Goal: Task Accomplishment & Management: Use online tool/utility

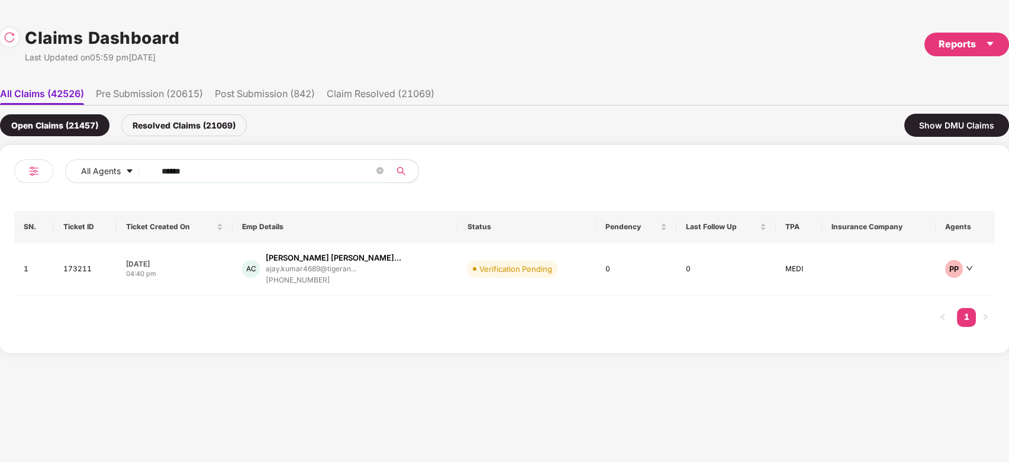
click at [308, 173] on input "******" at bounding box center [268, 171] width 212 height 18
paste input "text"
type input "******"
click at [361, 267] on div "malar.[PERSON_NAME]@tigera..." at bounding box center [328, 269] width 110 height 8
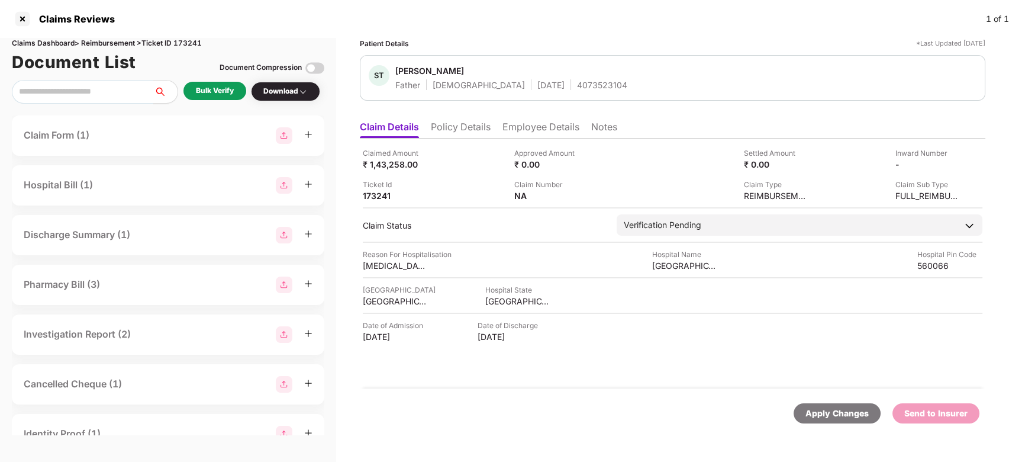
click at [214, 92] on div "Bulk Verify" at bounding box center [215, 90] width 38 height 11
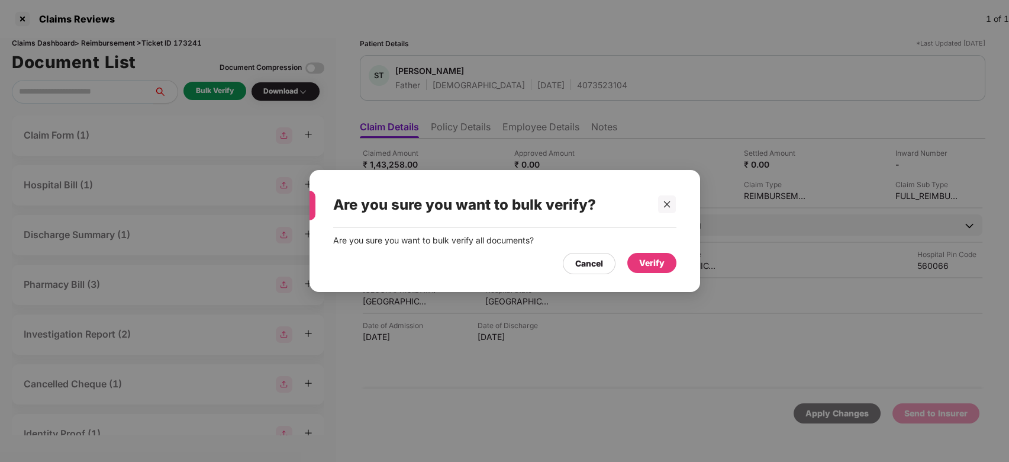
click at [636, 253] on div "Verify" at bounding box center [651, 263] width 49 height 20
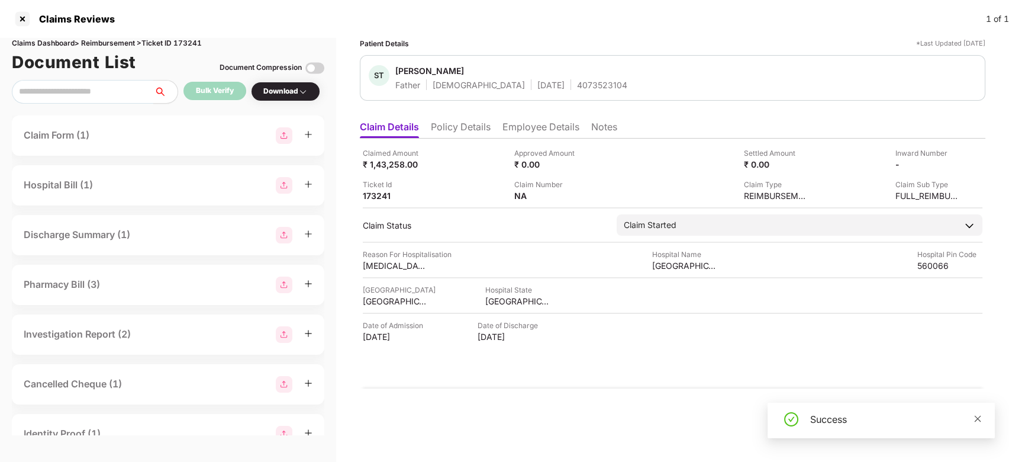
click at [977, 418] on icon "close" at bounding box center [978, 418] width 7 height 7
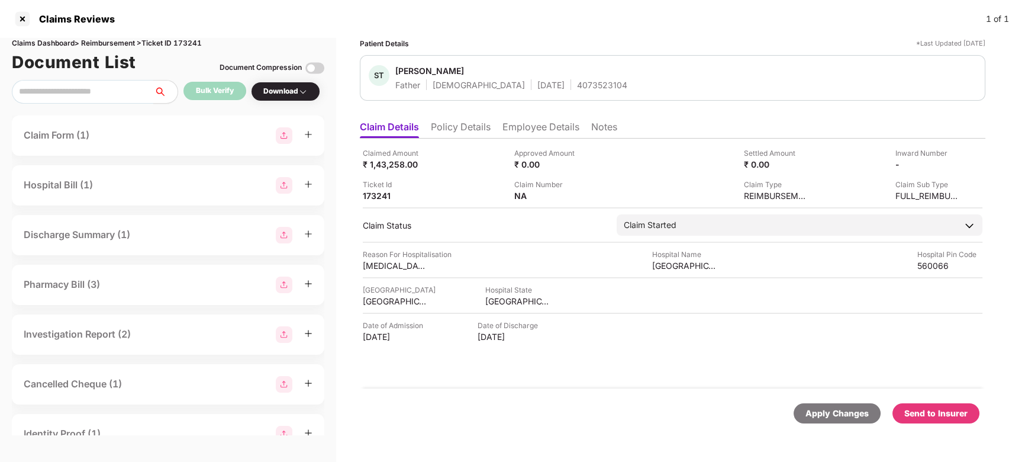
click at [511, 124] on li "Employee Details" at bounding box center [541, 129] width 77 height 17
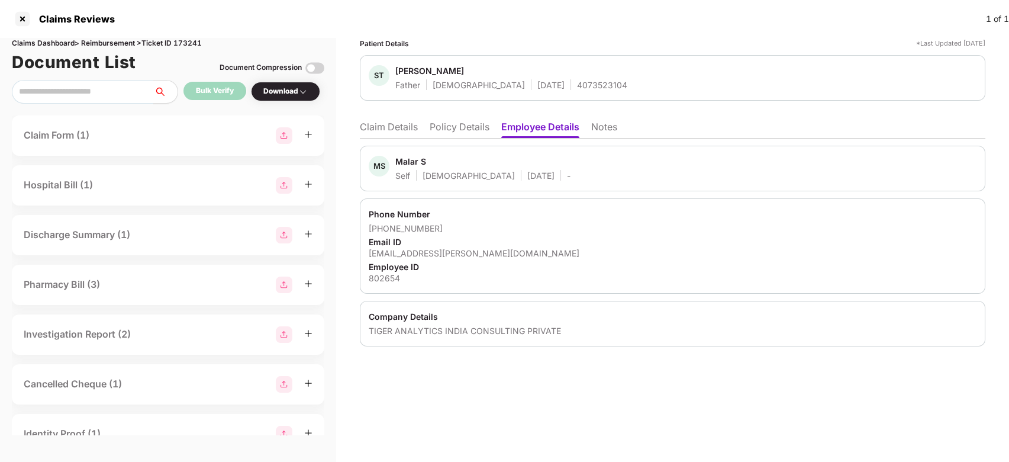
click at [384, 127] on li "Claim Details" at bounding box center [389, 129] width 58 height 17
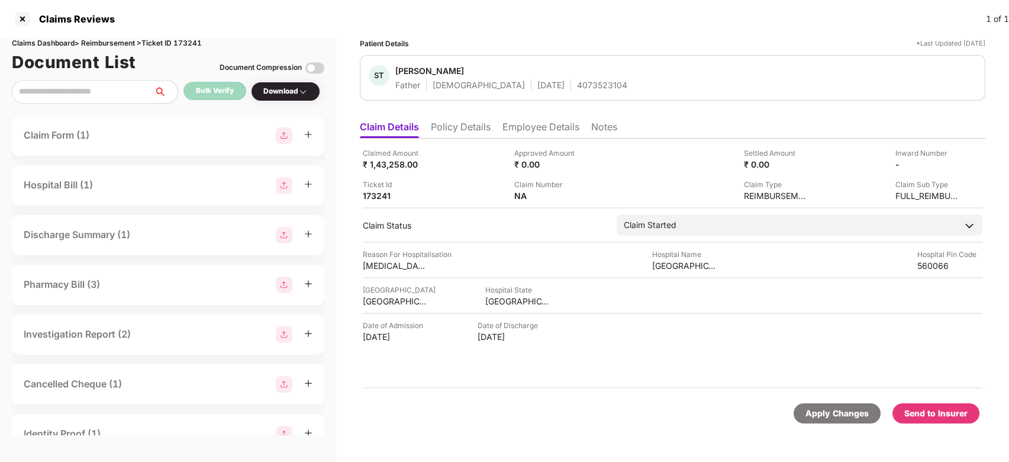
click at [956, 411] on div "Send to Insurer" at bounding box center [935, 413] width 63 height 13
click at [565, 123] on li "Employee Details" at bounding box center [541, 129] width 77 height 17
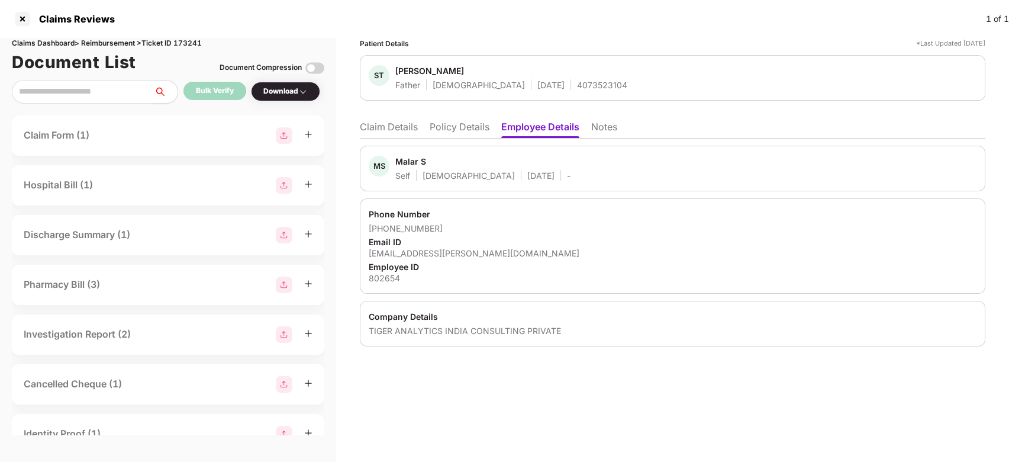
click at [417, 156] on div "Malar S" at bounding box center [410, 161] width 31 height 11
click at [411, 159] on div "Malar S" at bounding box center [410, 161] width 31 height 11
copy div "Malar"
